Goal: Task Accomplishment & Management: Manage account settings

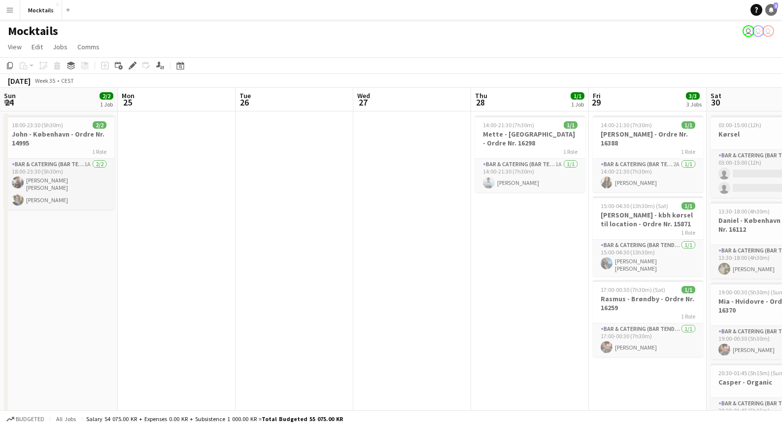
scroll to position [0, 338]
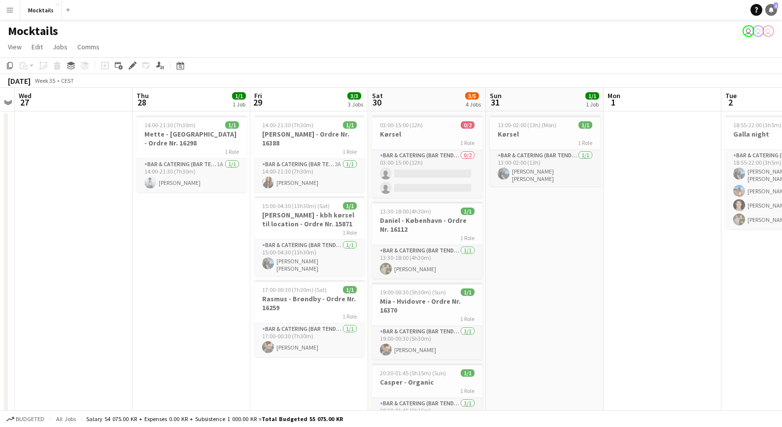
click at [770, 10] on icon at bounding box center [770, 9] width 5 height 5
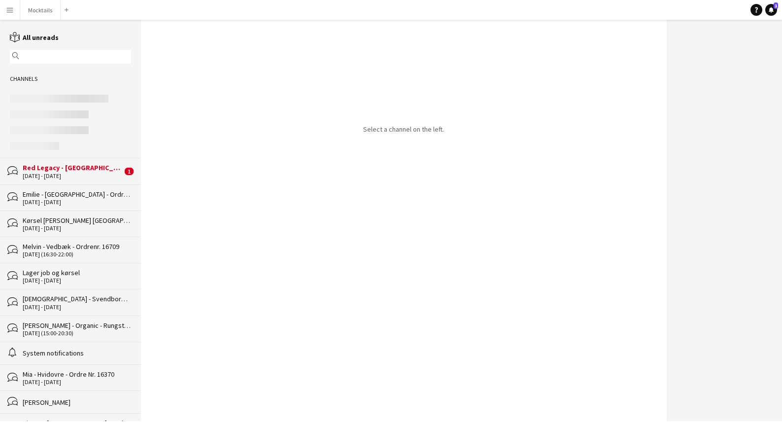
click at [49, 167] on div "Red Legacy - [GEOGRAPHIC_DATA] - Organic" at bounding box center [73, 167] width 100 height 9
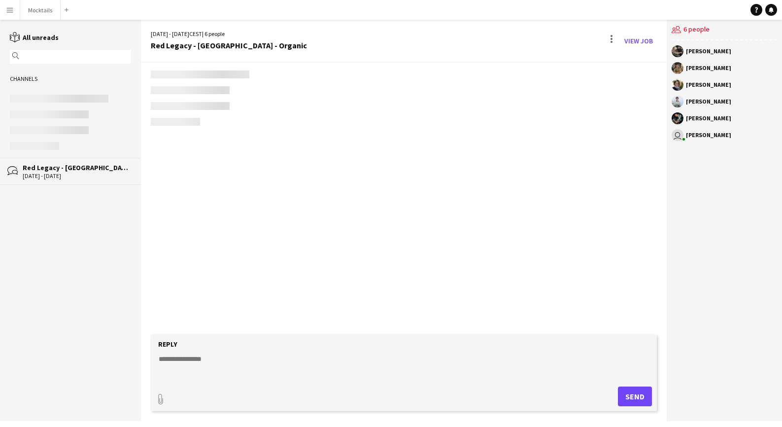
scroll to position [511, 0]
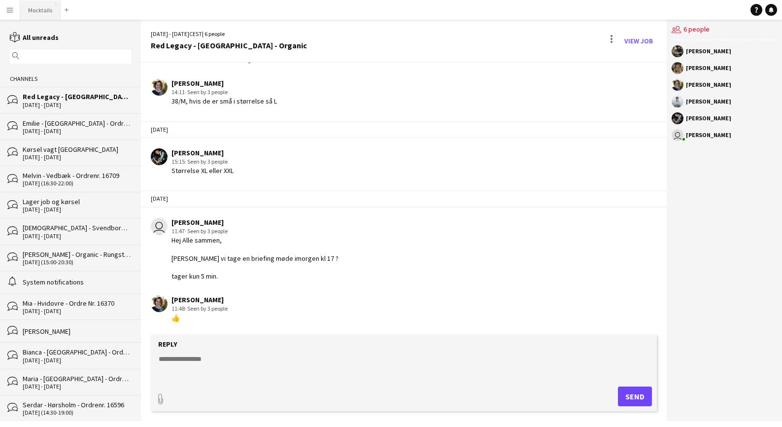
click at [33, 11] on button "Mocktails Close" at bounding box center [40, 9] width 40 height 19
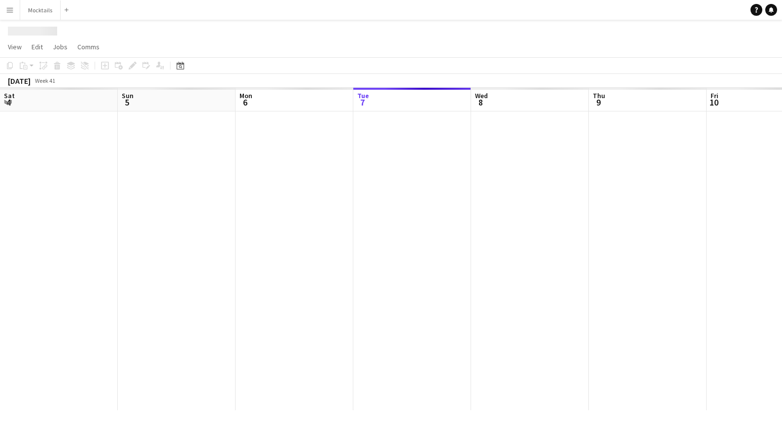
scroll to position [0, 235]
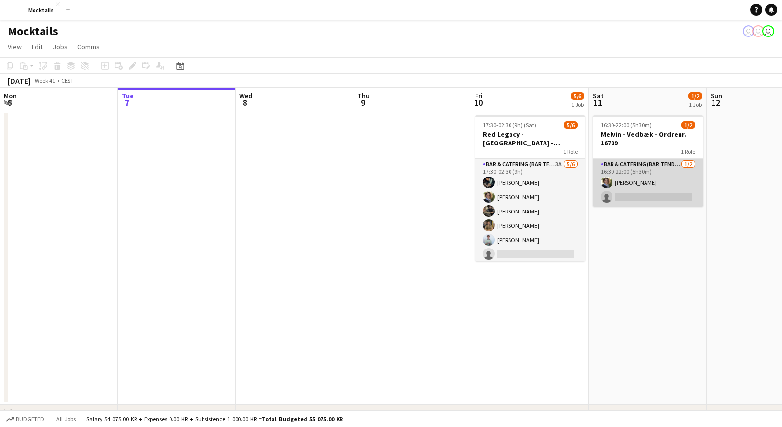
click at [619, 188] on app-card-role "Bar & Catering (Bar Tender) [DATE] 16:30-22:00 (5h30m) [PERSON_NAME] single-neu…" at bounding box center [648, 183] width 110 height 48
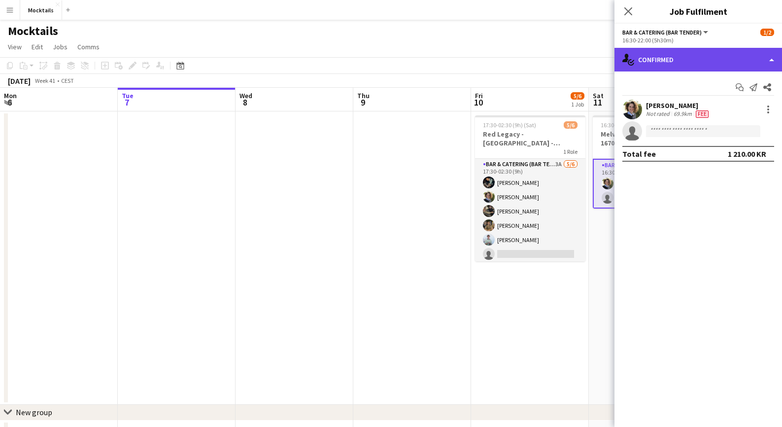
click at [679, 56] on div "single-neutral-actions-check-2 Confirmed" at bounding box center [697, 60] width 167 height 24
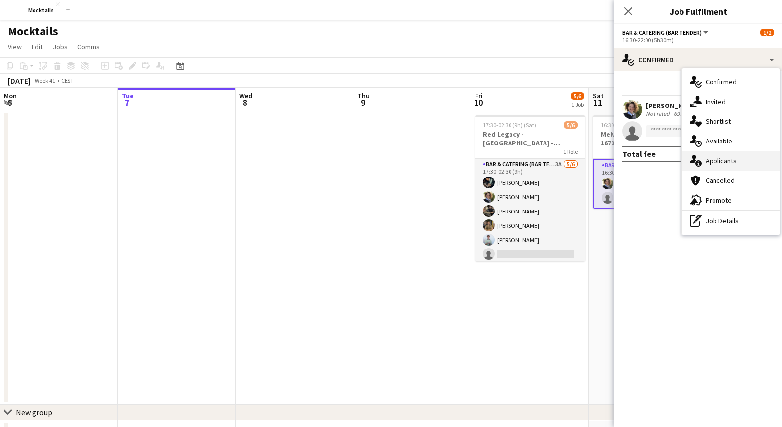
click at [714, 161] on span "Applicants" at bounding box center [720, 160] width 31 height 9
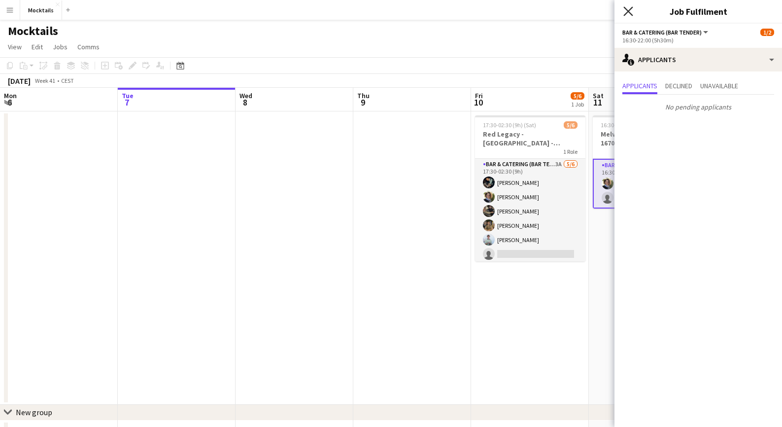
click at [630, 10] on icon at bounding box center [627, 10] width 9 height 9
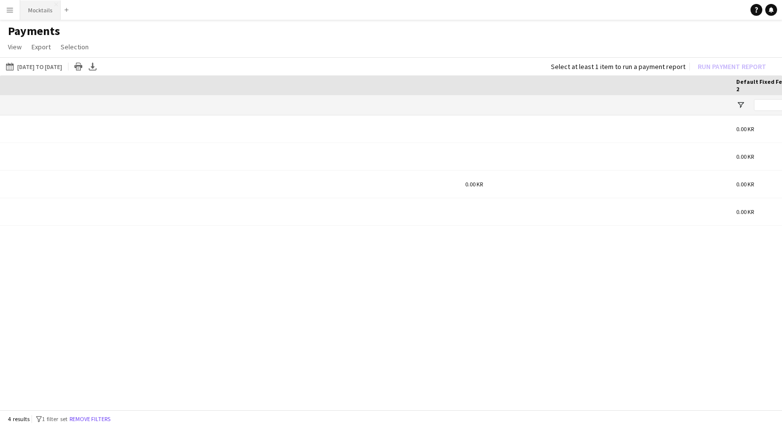
drag, startPoint x: 0, startPoint y: 0, endPoint x: 44, endPoint y: 12, distance: 45.9
click at [44, 12] on button "Mocktails Close" at bounding box center [40, 9] width 40 height 19
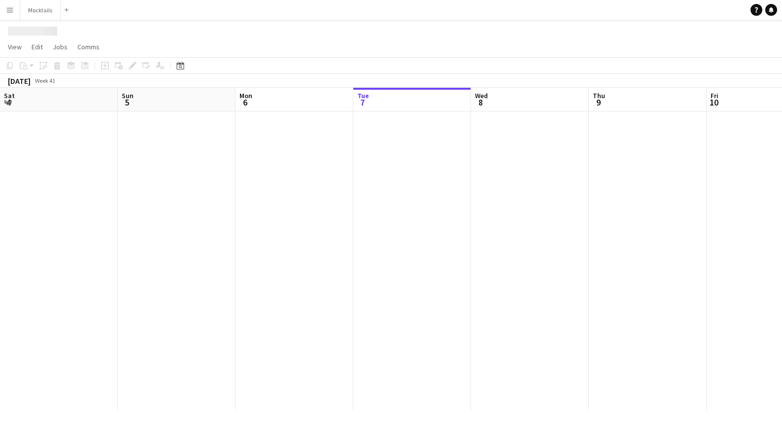
scroll to position [0, 235]
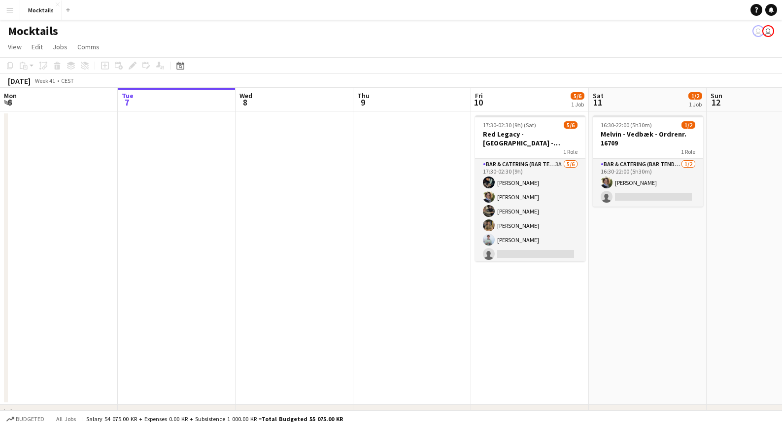
click at [10, 11] on app-icon "Menu" at bounding box center [10, 10] width 8 height 8
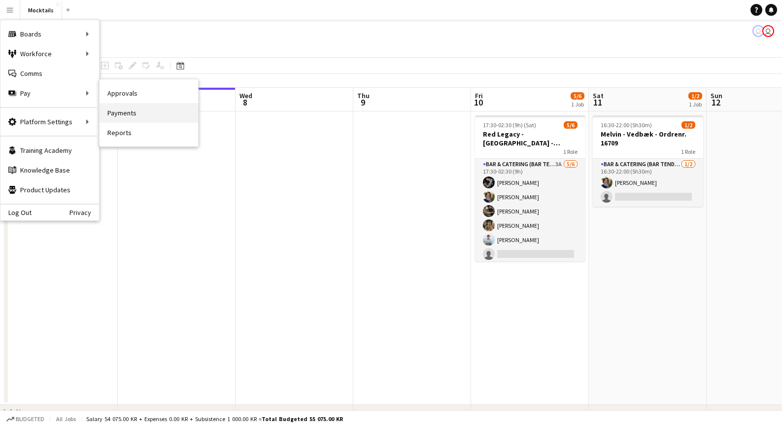
click at [133, 108] on link "Payments" at bounding box center [149, 113] width 99 height 20
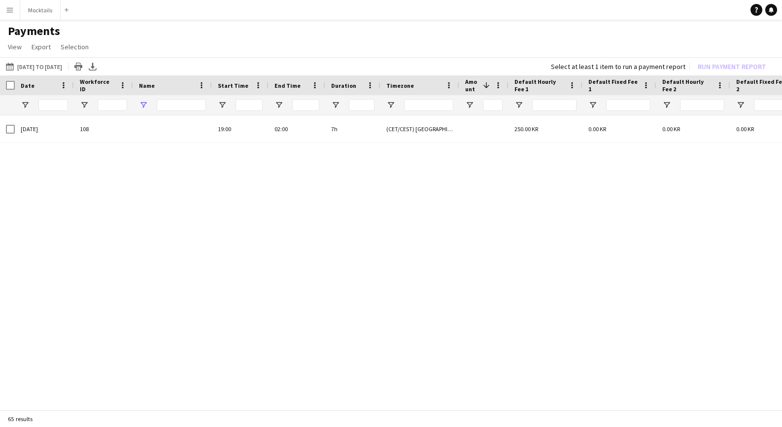
type input "*******"
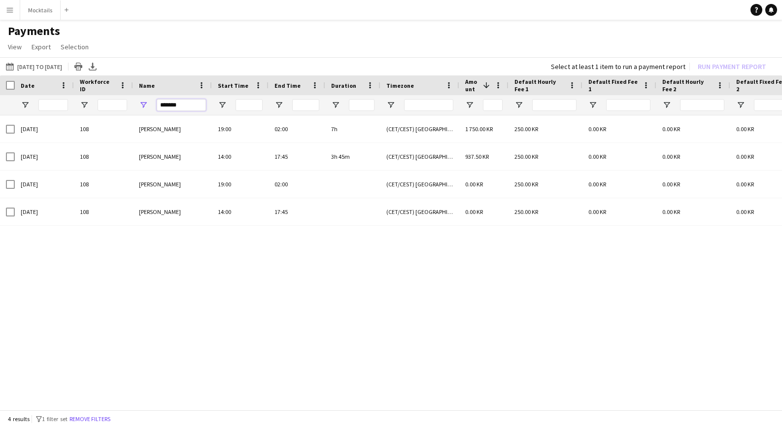
click at [172, 100] on input "*******" at bounding box center [181, 105] width 49 height 12
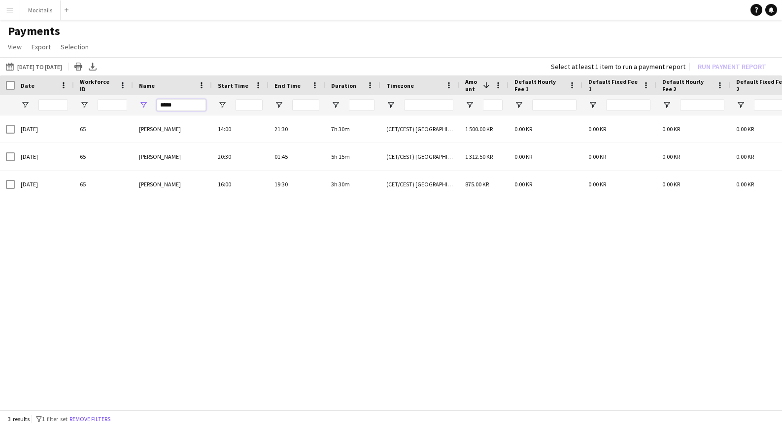
type input "*****"
drag, startPoint x: 186, startPoint y: 281, endPoint x: 286, endPoint y: 340, distance: 116.4
click at [286, 340] on div "30-08-2025 65 Maria Ivanova 20:30 01:45 5h 15m (CET/CEST) Copenhagen 1 312.50 K…" at bounding box center [391, 263] width 782 height 296
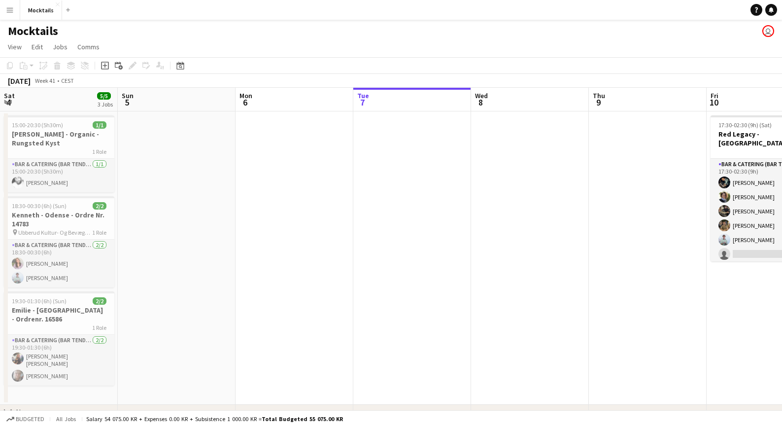
scroll to position [0, 235]
